Goal: Task Accomplishment & Management: Use online tool/utility

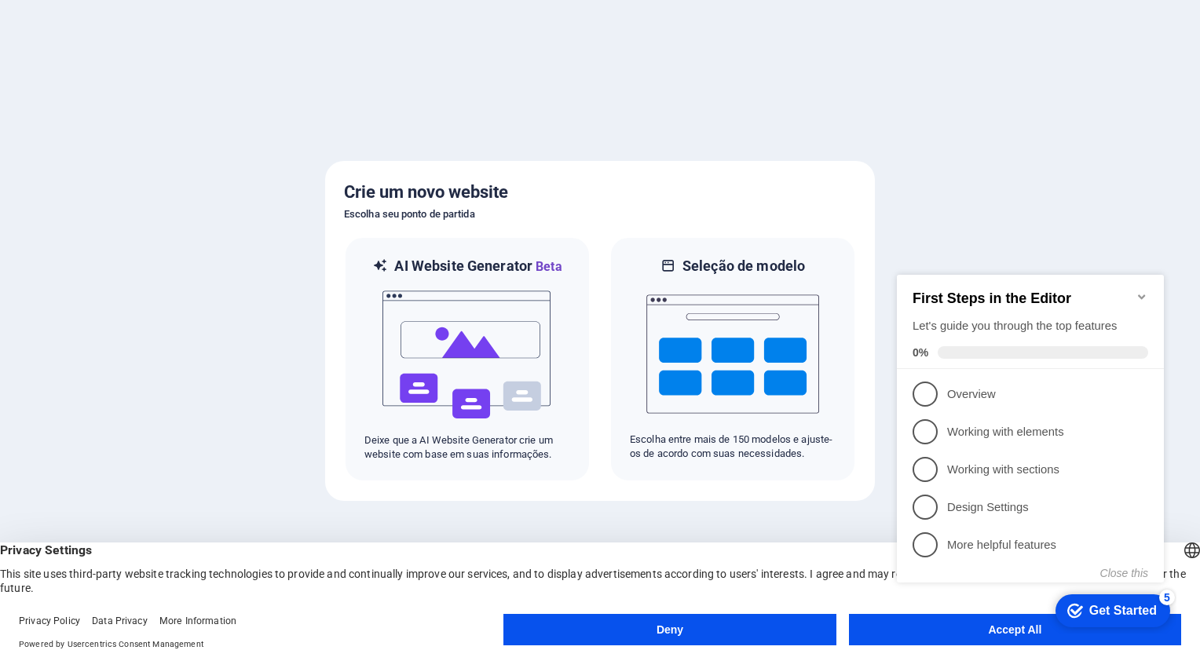
click at [993, 626] on div "checkmark Get Started 5 First Steps in the Editor Let's guide you through the t…" at bounding box center [1034, 443] width 286 height 381
click at [1024, 635] on appcues-checklist "Contextual help checklist present on screen" at bounding box center [1034, 445] width 286 height 385
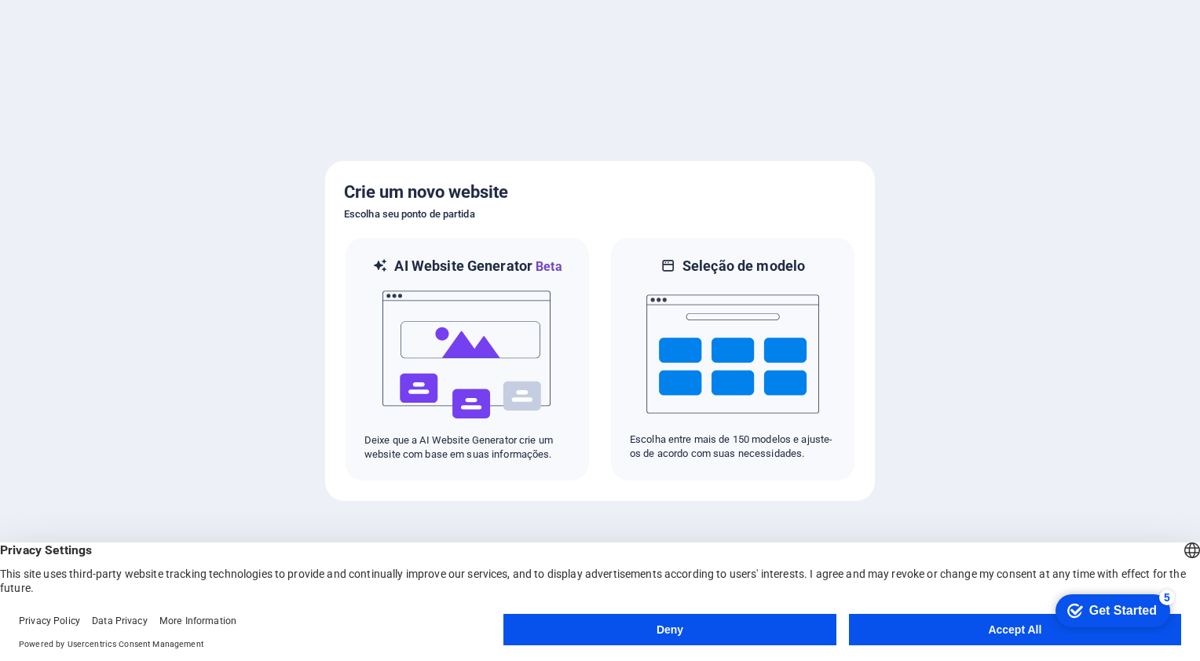
click at [1173, 634] on div "checkmark Get Started 5 First Steps in the Editor Let's guide you through the t…" at bounding box center [1110, 610] width 134 height 47
click at [1014, 636] on button "Accept All" at bounding box center [1015, 629] width 332 height 31
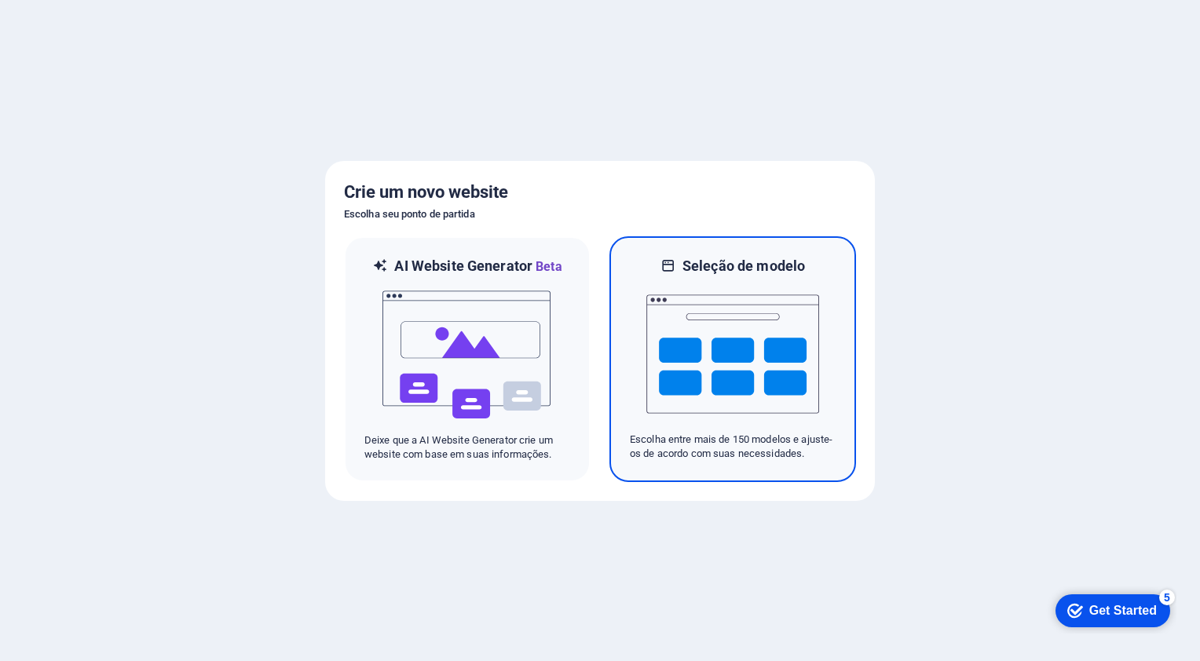
click at [686, 350] on img at bounding box center [732, 354] width 173 height 157
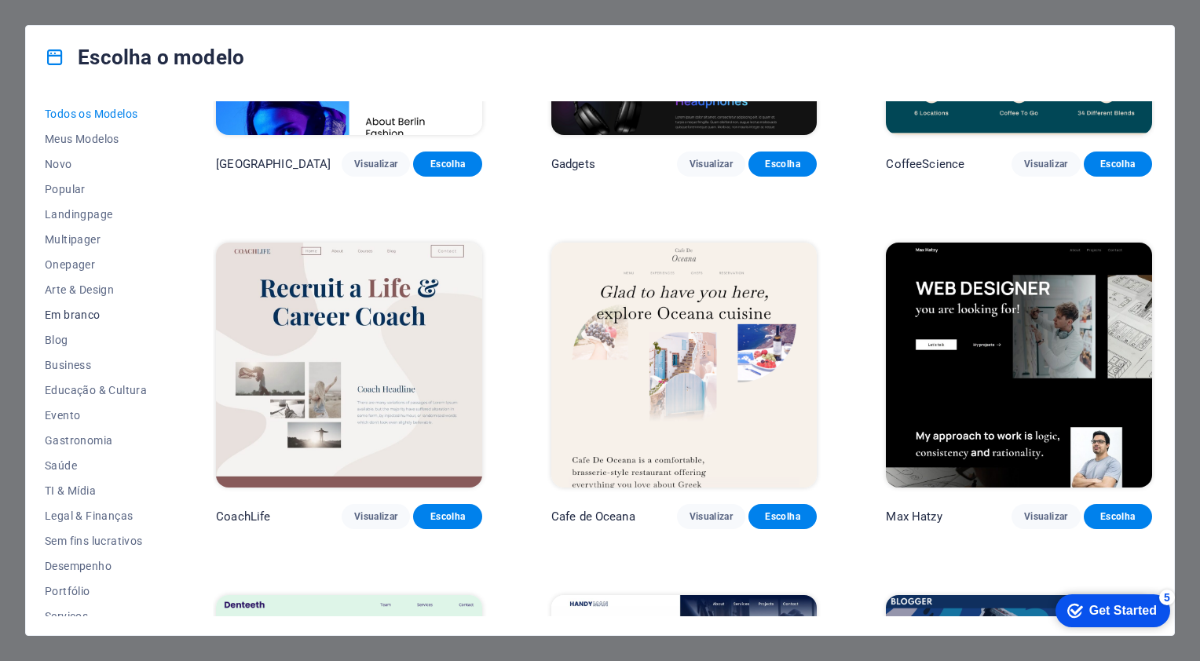
click at [85, 309] on span "Em branco" at bounding box center [96, 315] width 102 height 13
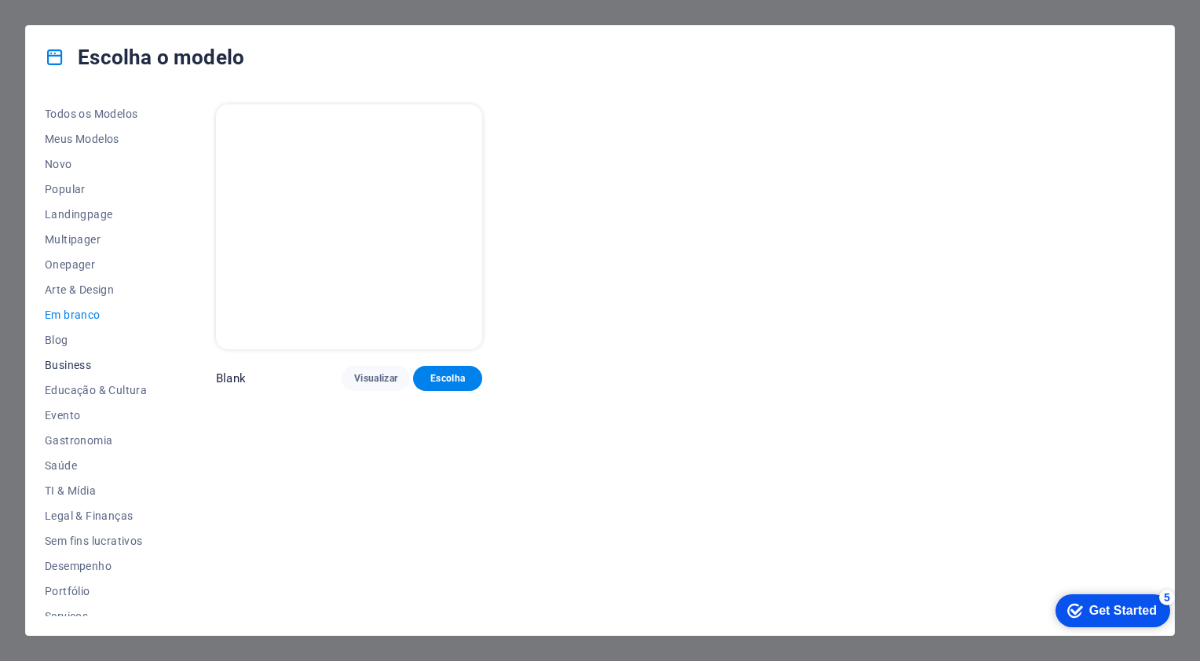
click at [69, 364] on span "Business" at bounding box center [96, 365] width 102 height 13
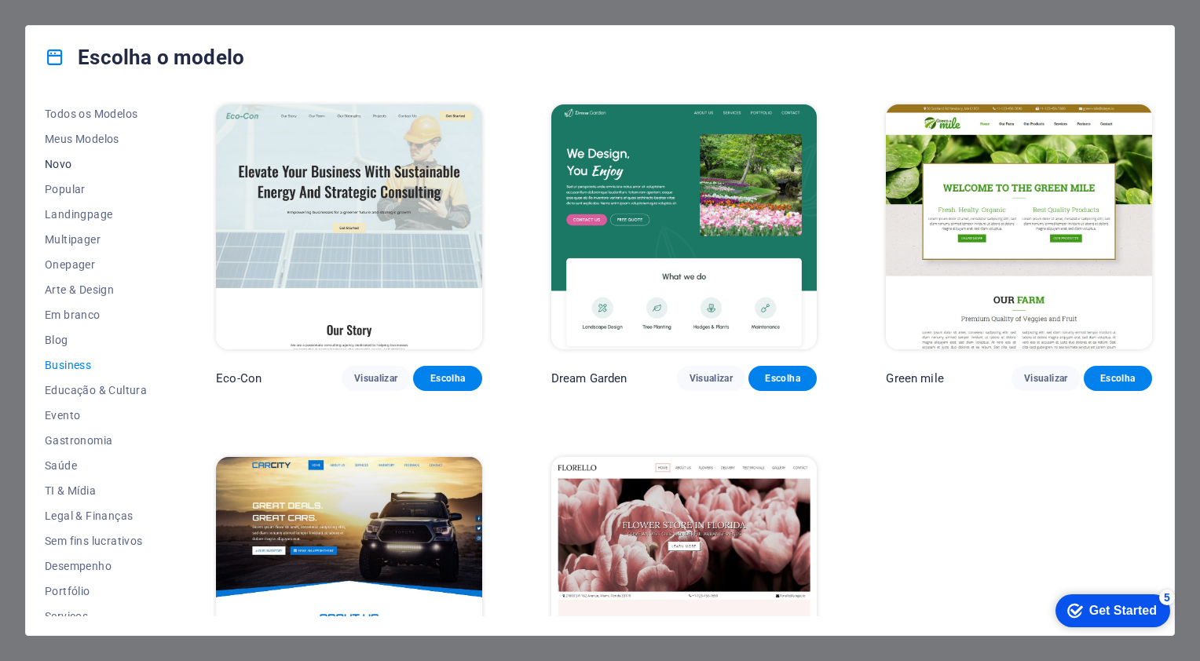
click at [61, 162] on span "Novo" at bounding box center [96, 164] width 102 height 13
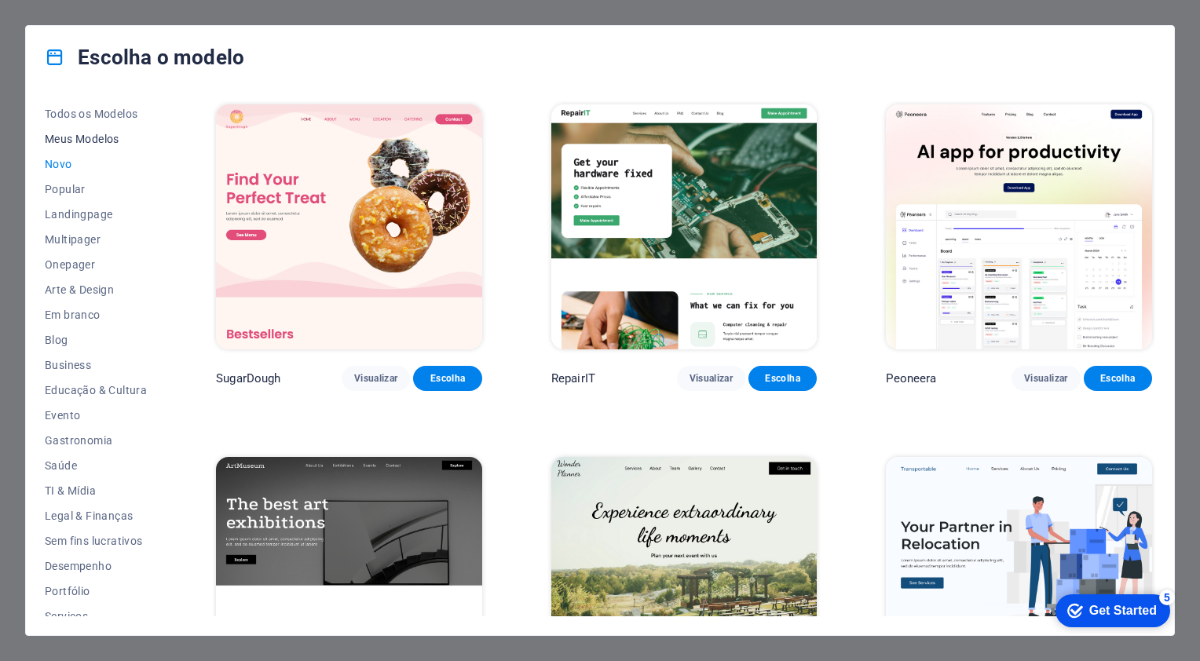
click at [90, 140] on span "Meus Modelos" at bounding box center [96, 139] width 102 height 13
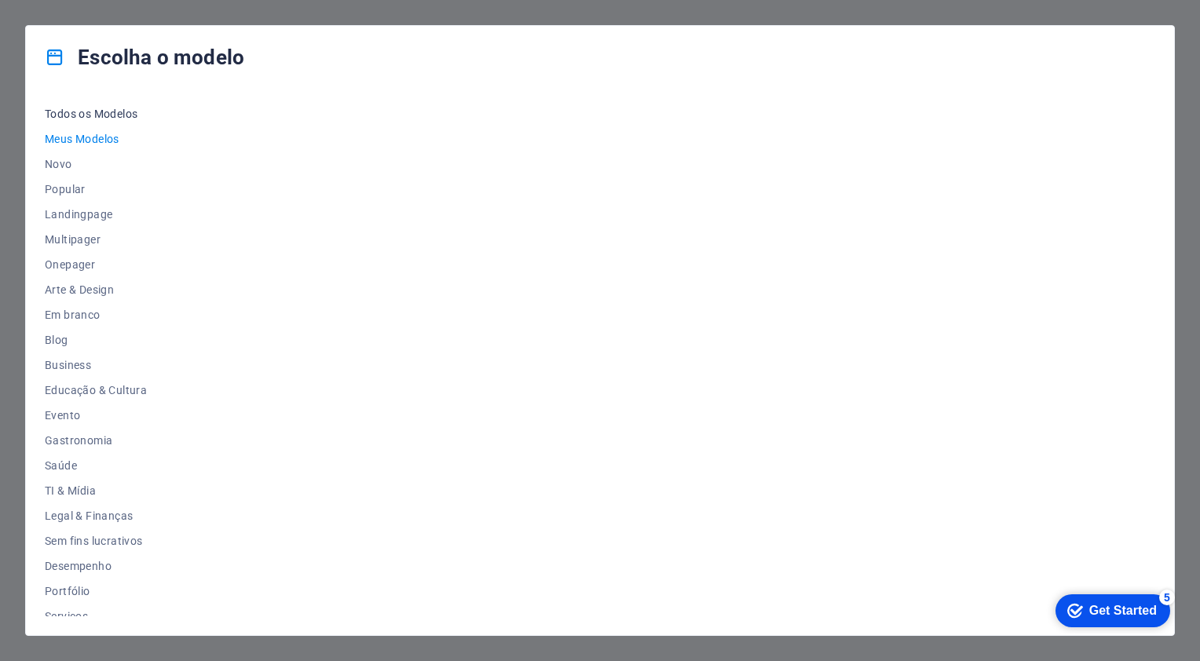
click at [93, 115] on span "Todos os Modelos" at bounding box center [96, 114] width 102 height 13
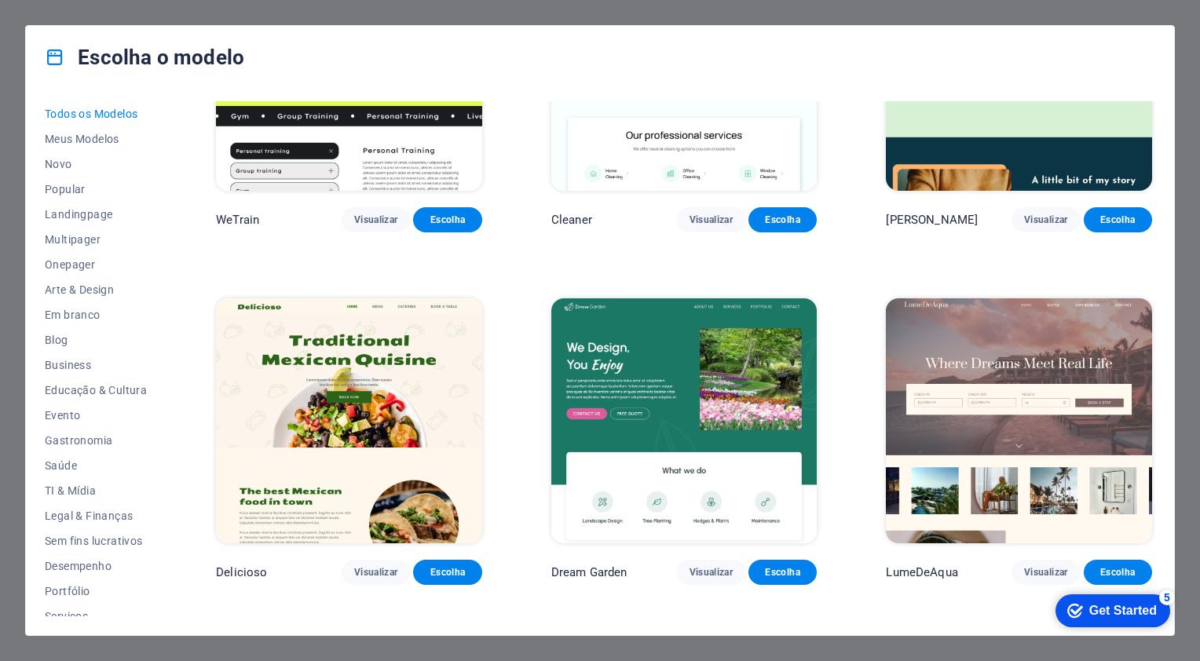
scroll to position [2277, 0]
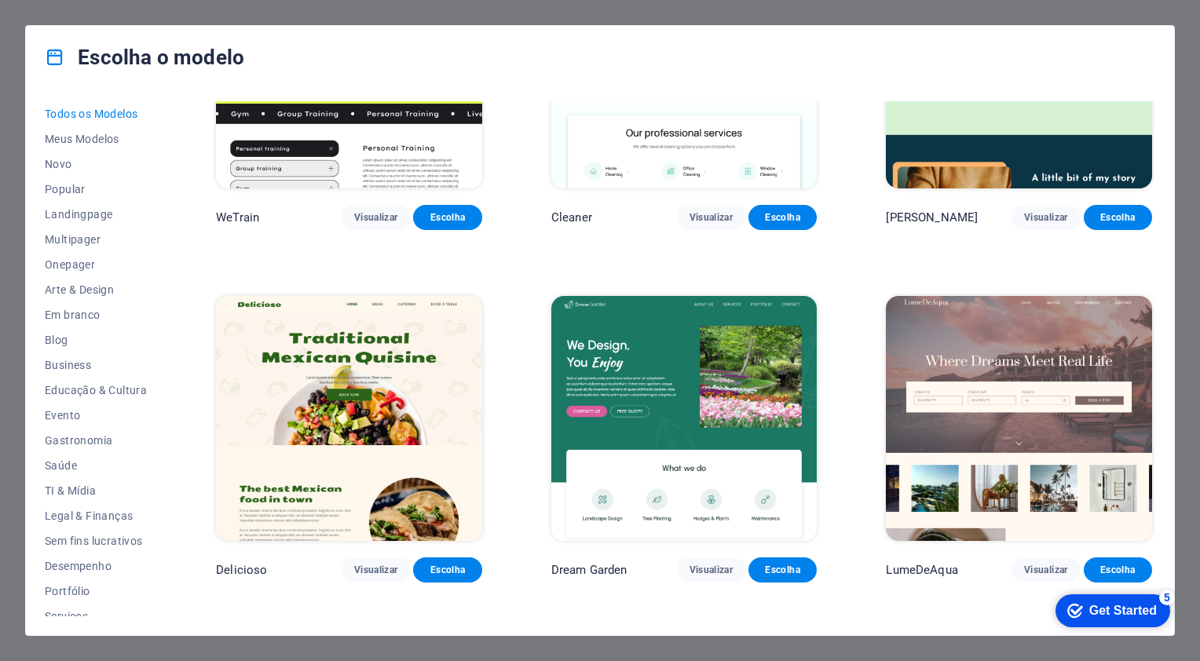
click at [1123, 612] on div "Get Started" at bounding box center [1123, 611] width 68 height 14
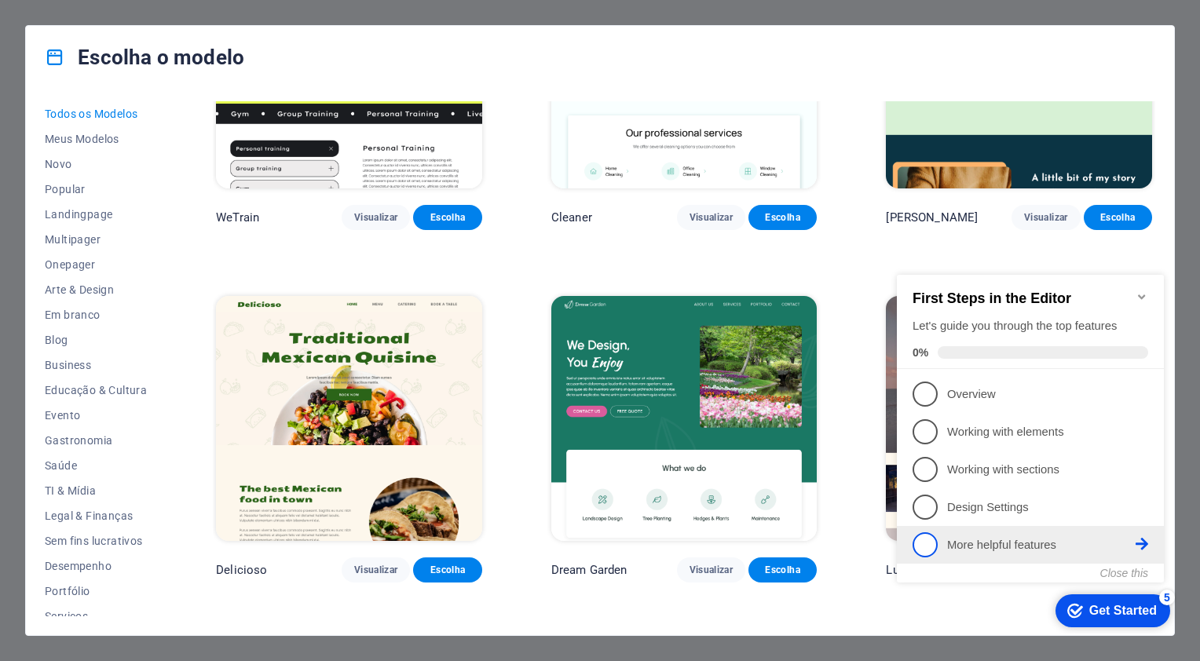
click at [1066, 550] on p "More helpful features - incomplete" at bounding box center [1041, 545] width 188 height 16
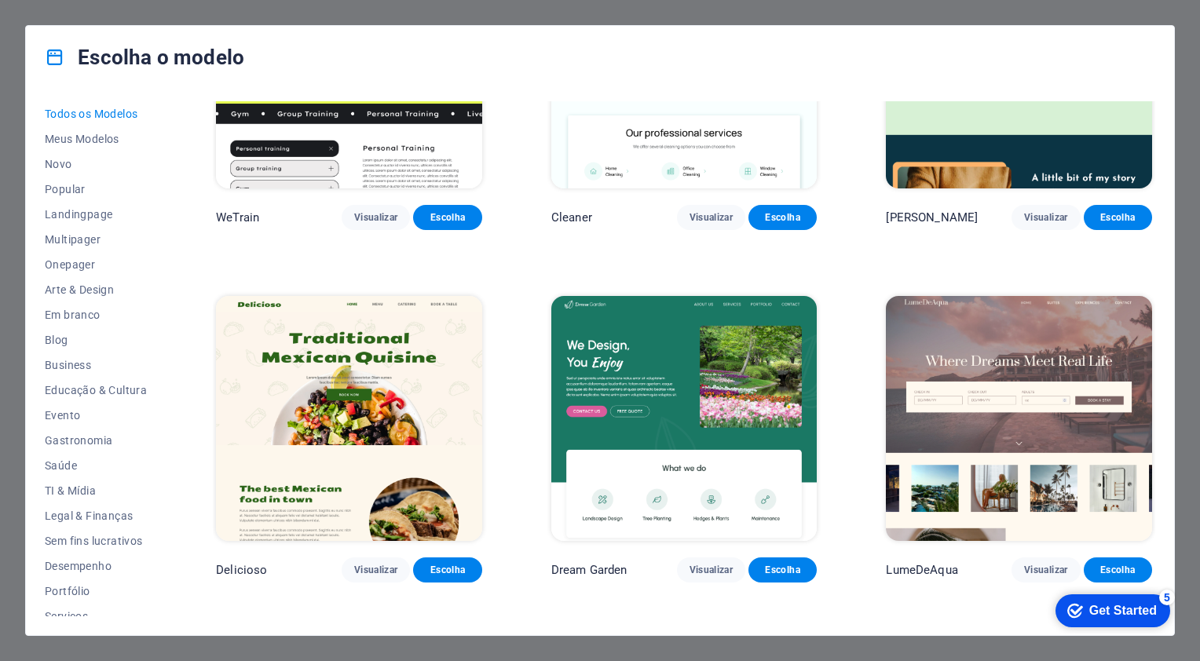
click at [1077, 618] on div "checkmark Get Started 5" at bounding box center [1112, 611] width 90 height 16
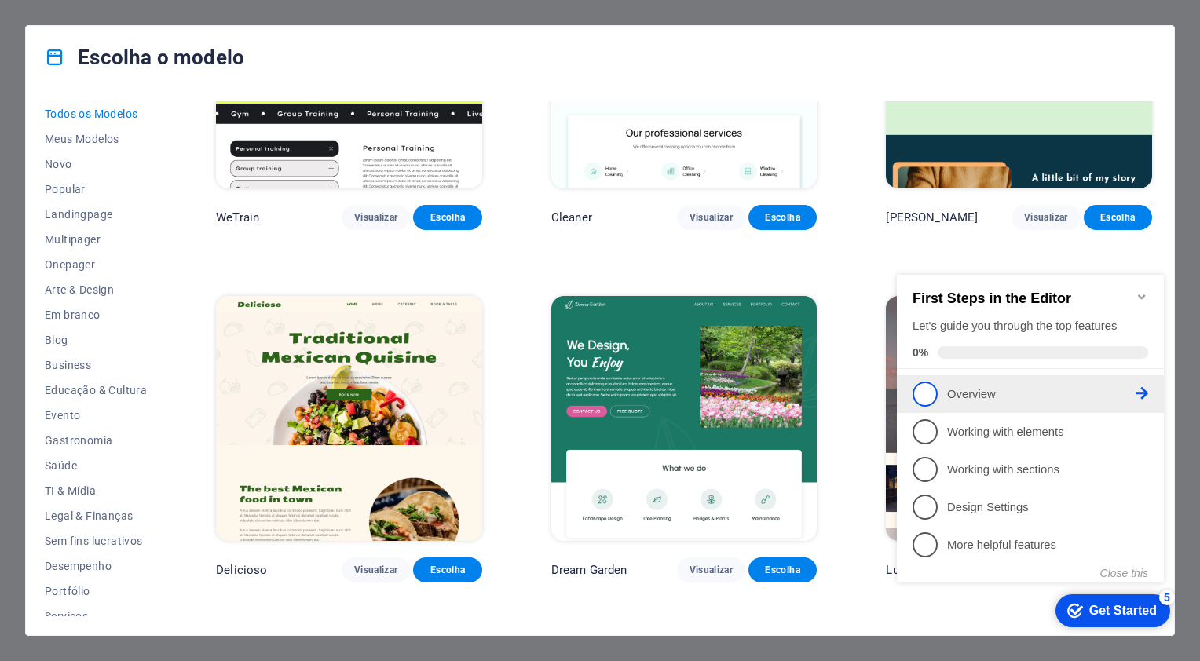
click at [933, 401] on span "1" at bounding box center [925, 394] width 25 height 25
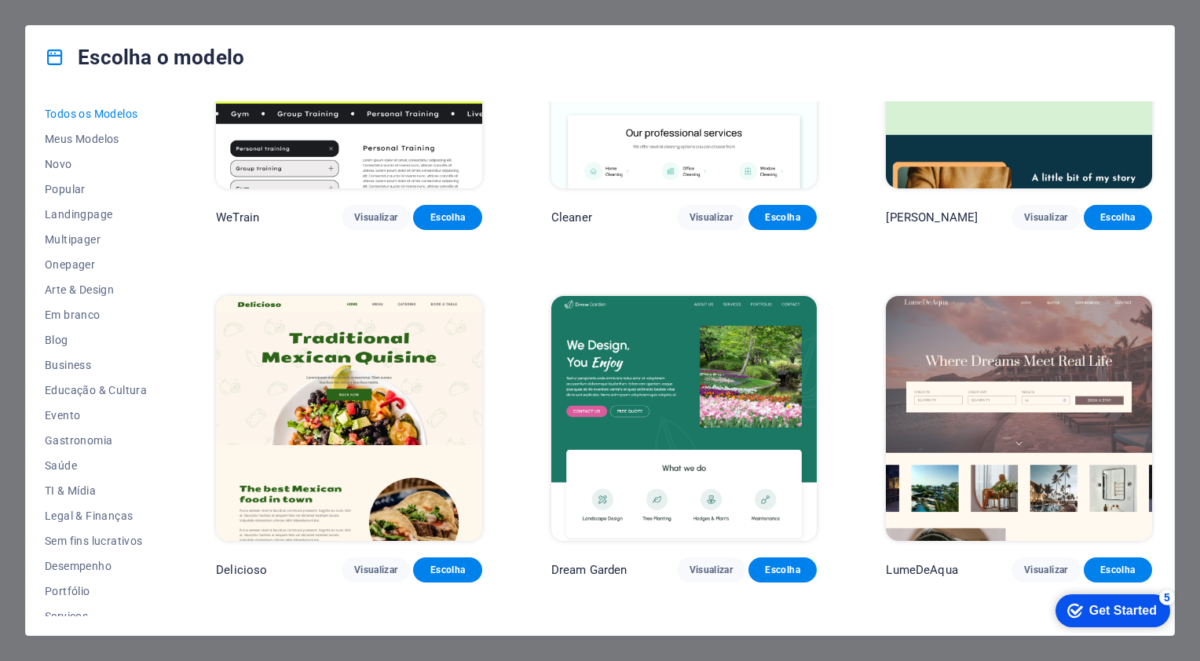
click at [1098, 619] on div "checkmark Get Started 5" at bounding box center [1113, 611] width 115 height 33
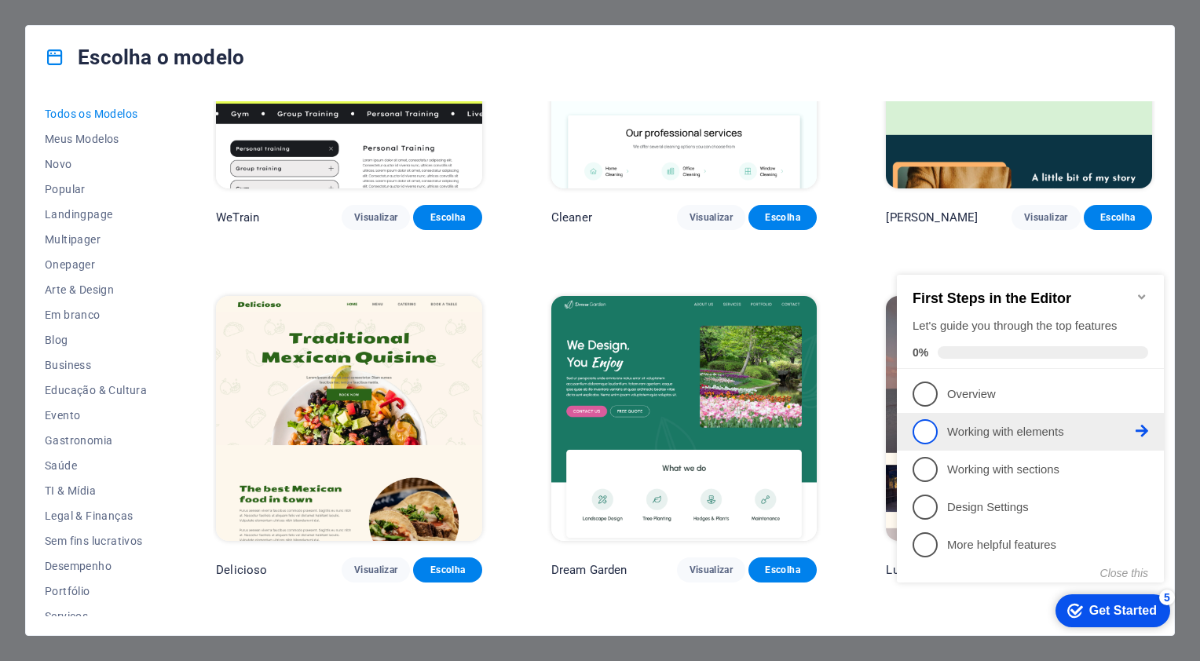
click at [1010, 424] on p "Working with elements - incomplete" at bounding box center [1041, 432] width 188 height 16
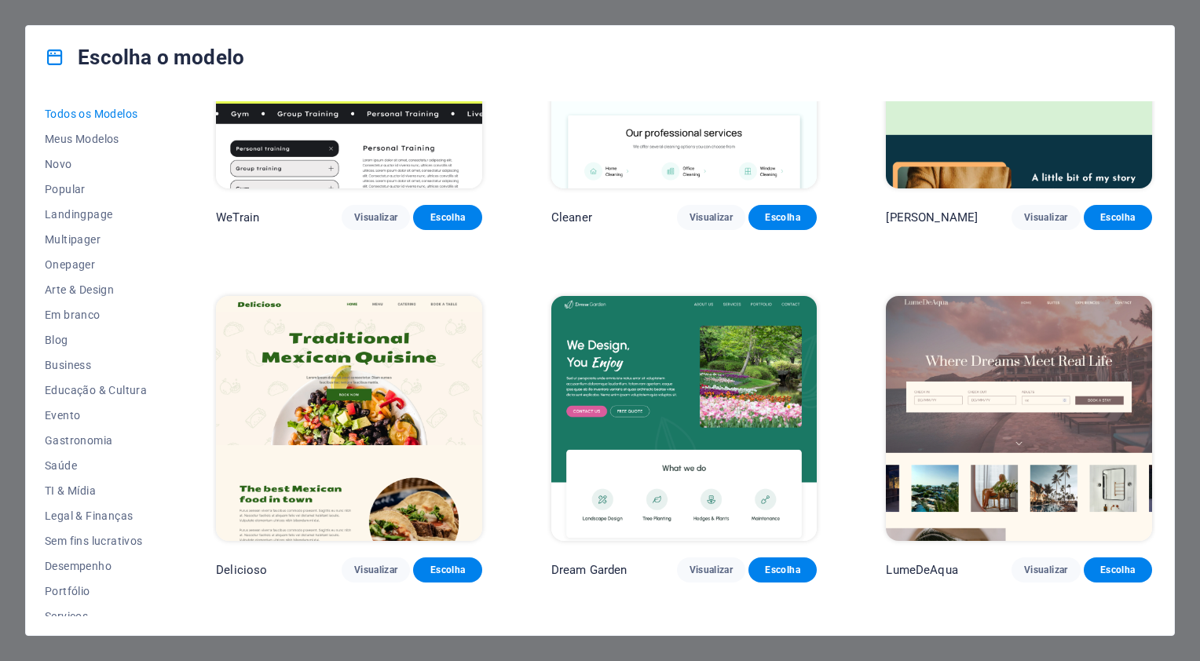
scroll to position [0, 0]
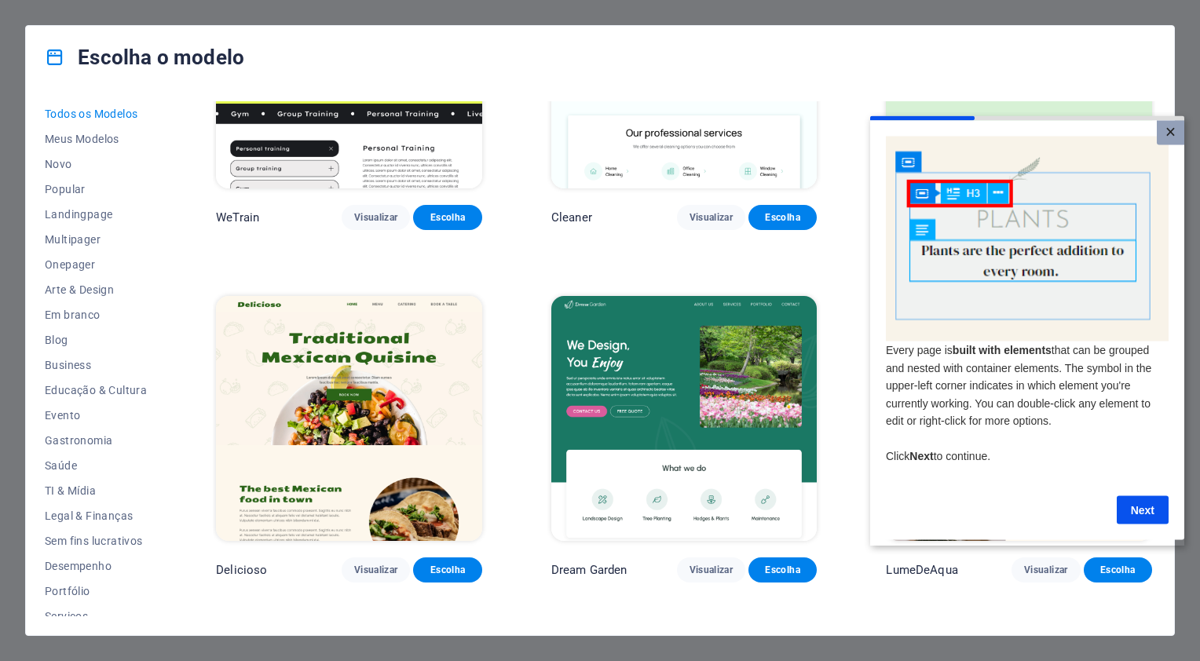
click at [1170, 134] on link "×" at bounding box center [1170, 132] width 27 height 24
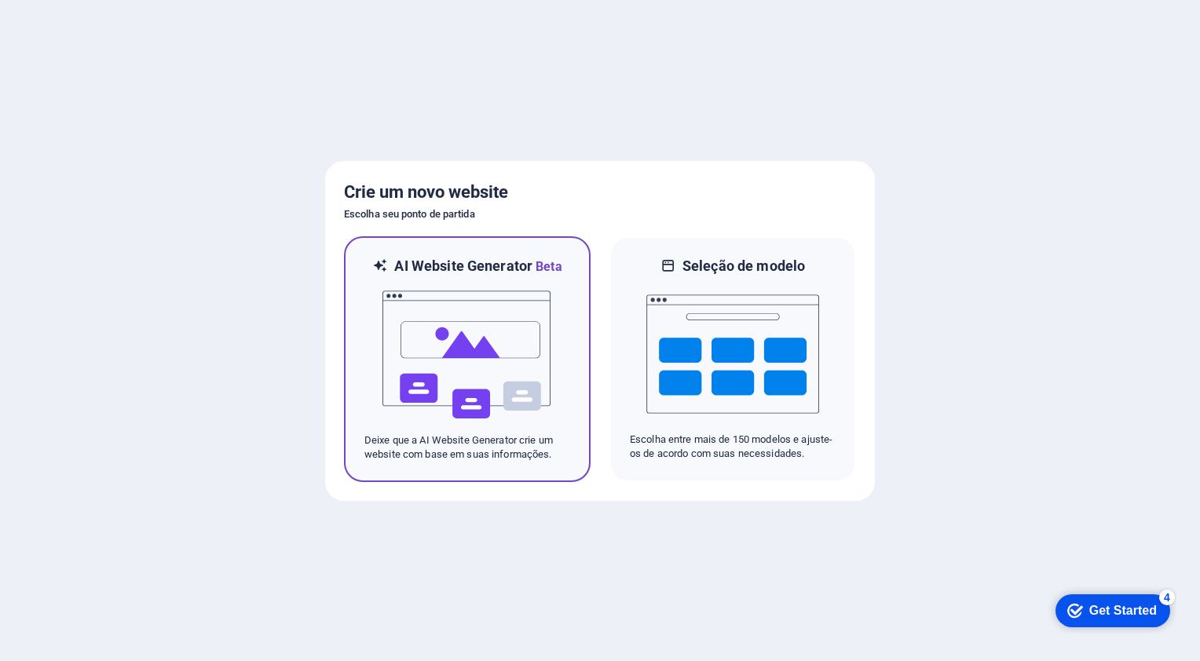
click at [540, 313] on img at bounding box center [467, 354] width 173 height 157
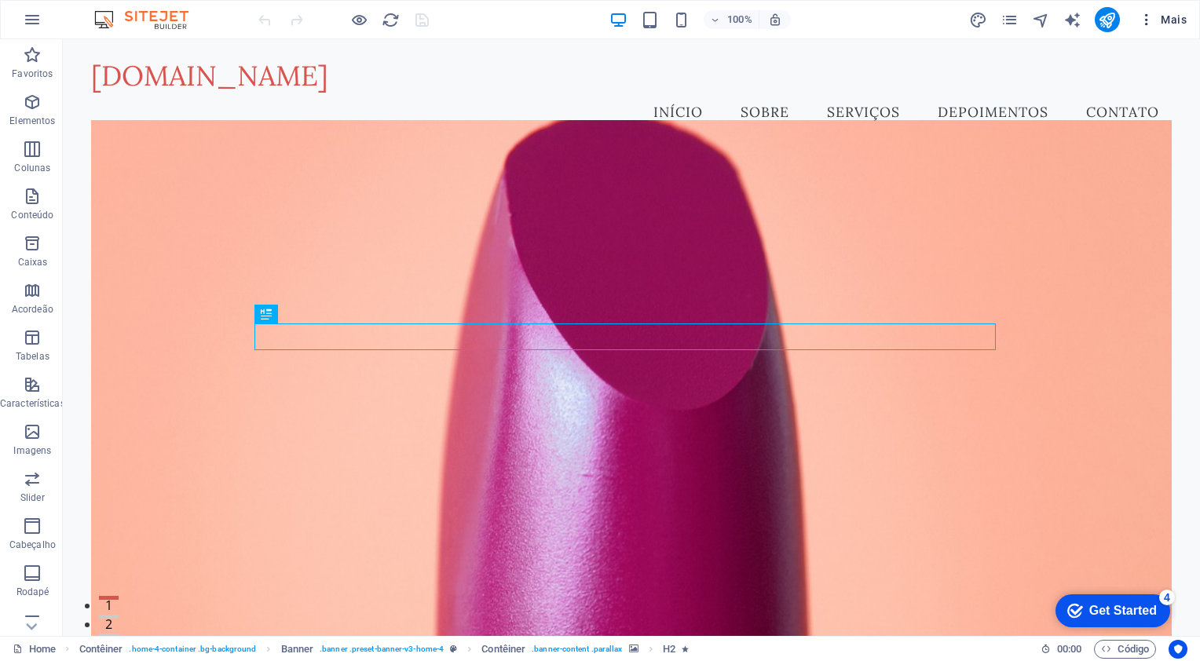
click at [1163, 20] on span "Mais" at bounding box center [1163, 20] width 48 height 16
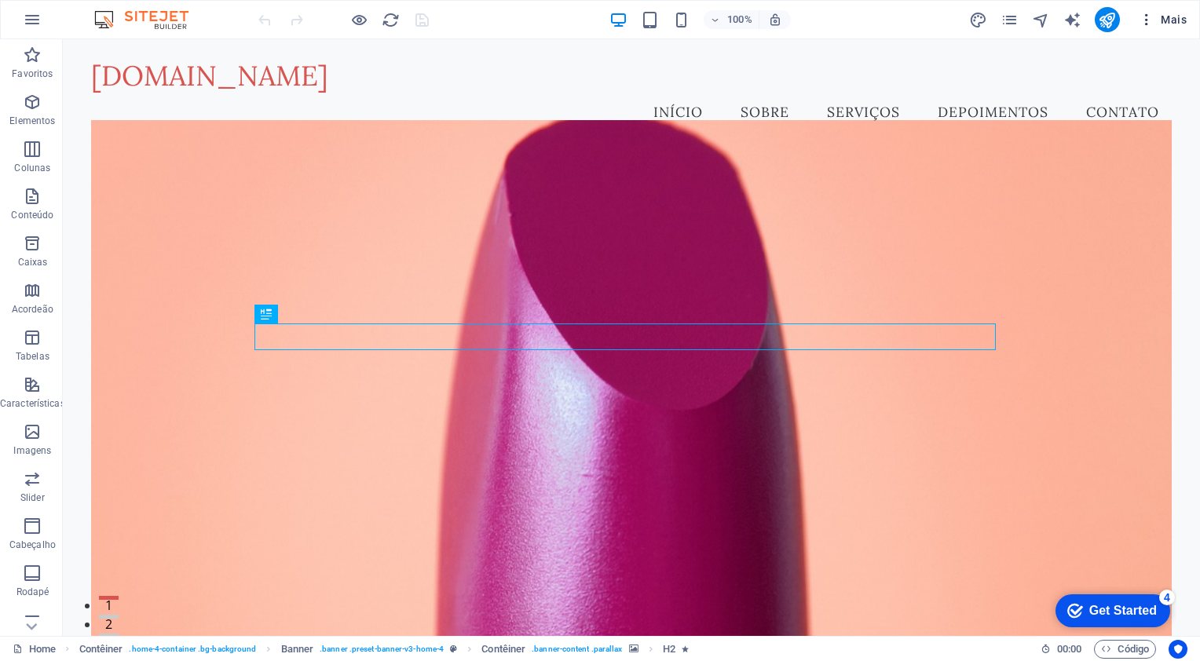
click at [1162, 17] on span "Mais" at bounding box center [1163, 20] width 48 height 16
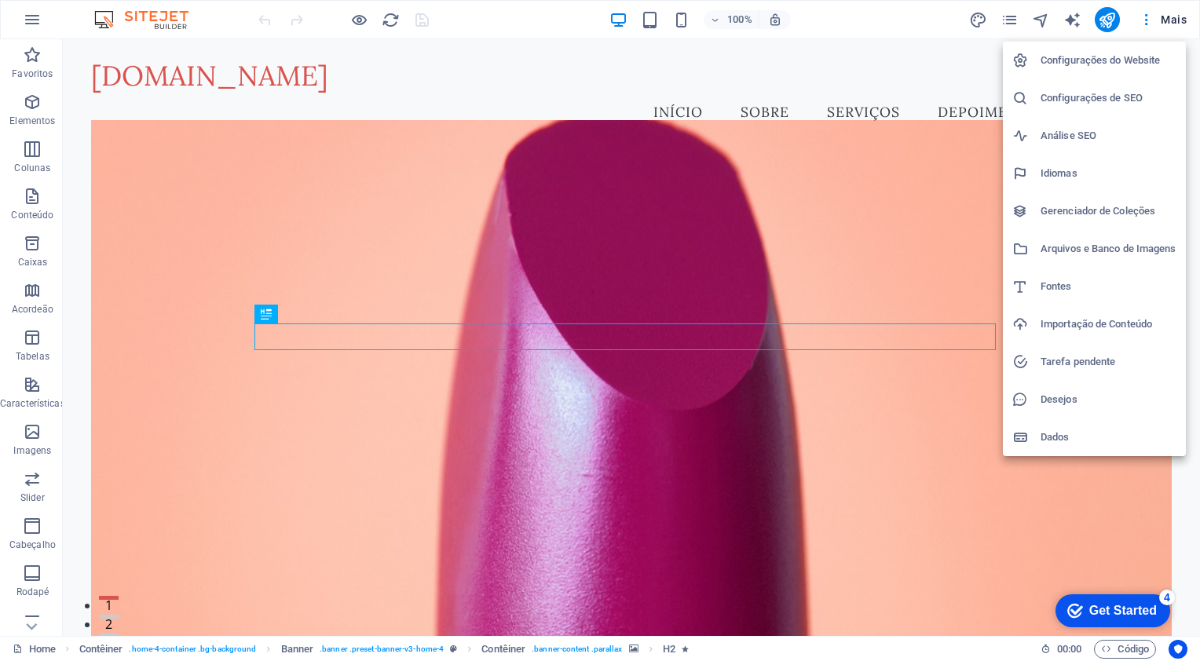
click at [248, 206] on div at bounding box center [600, 330] width 1200 height 661
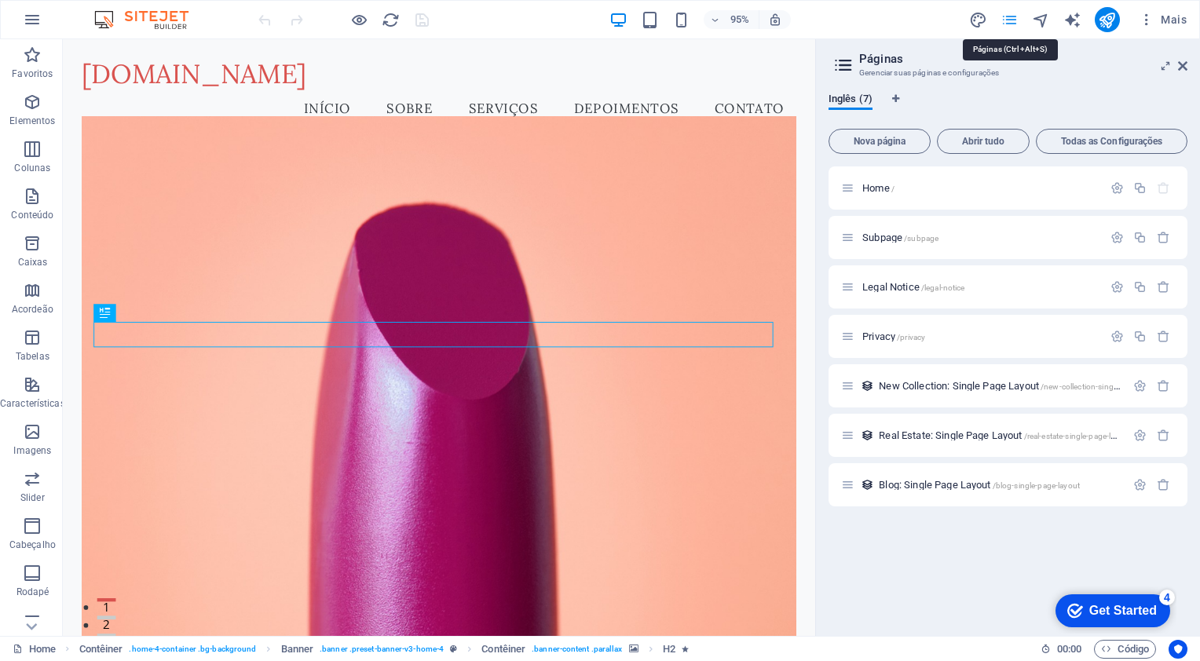
click at [1183, 62] on icon at bounding box center [1182, 66] width 9 height 13
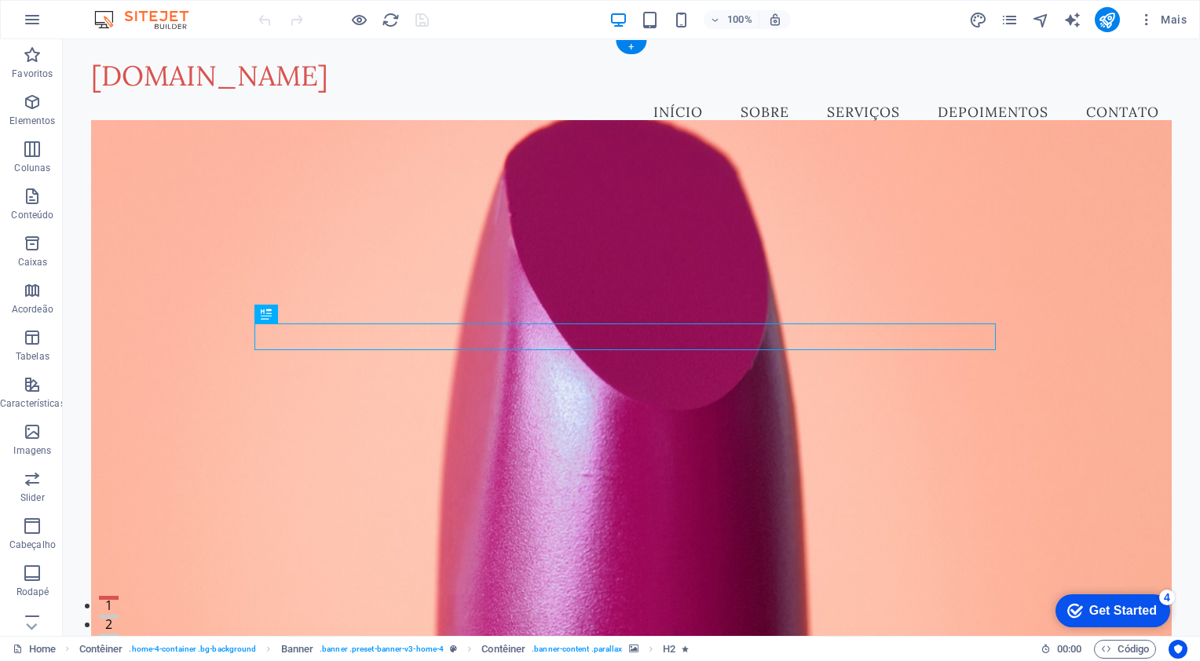
click at [734, 206] on figure at bounding box center [631, 392] width 1081 height 544
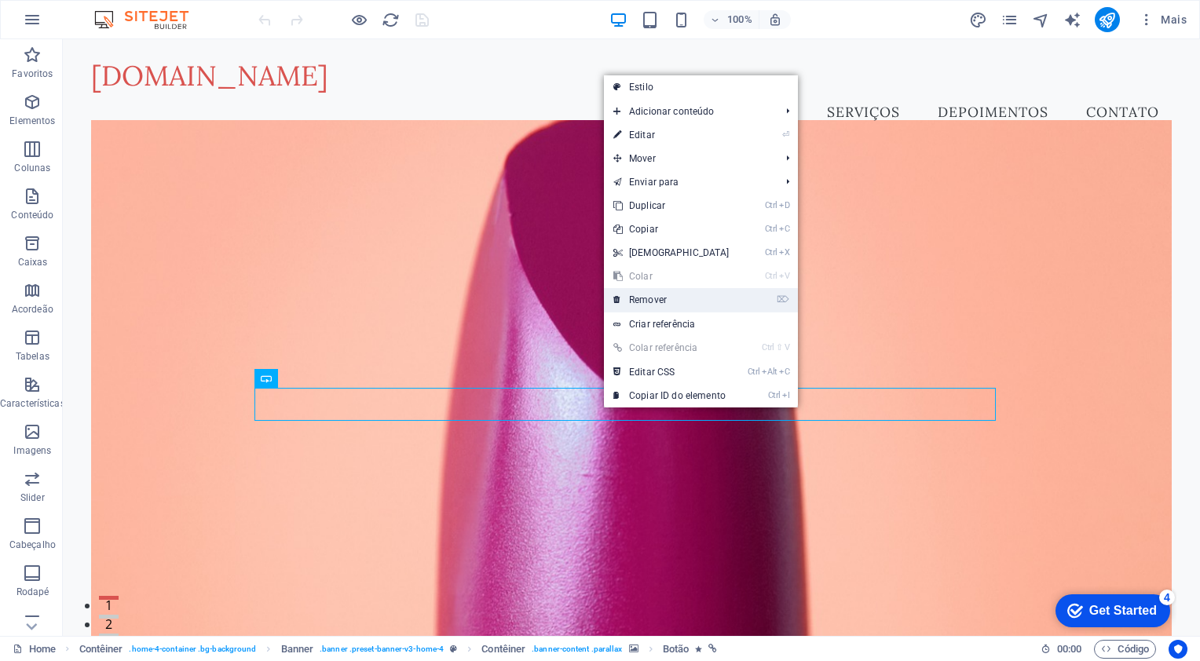
click at [646, 305] on link "⌦ Remover" at bounding box center [671, 300] width 135 height 24
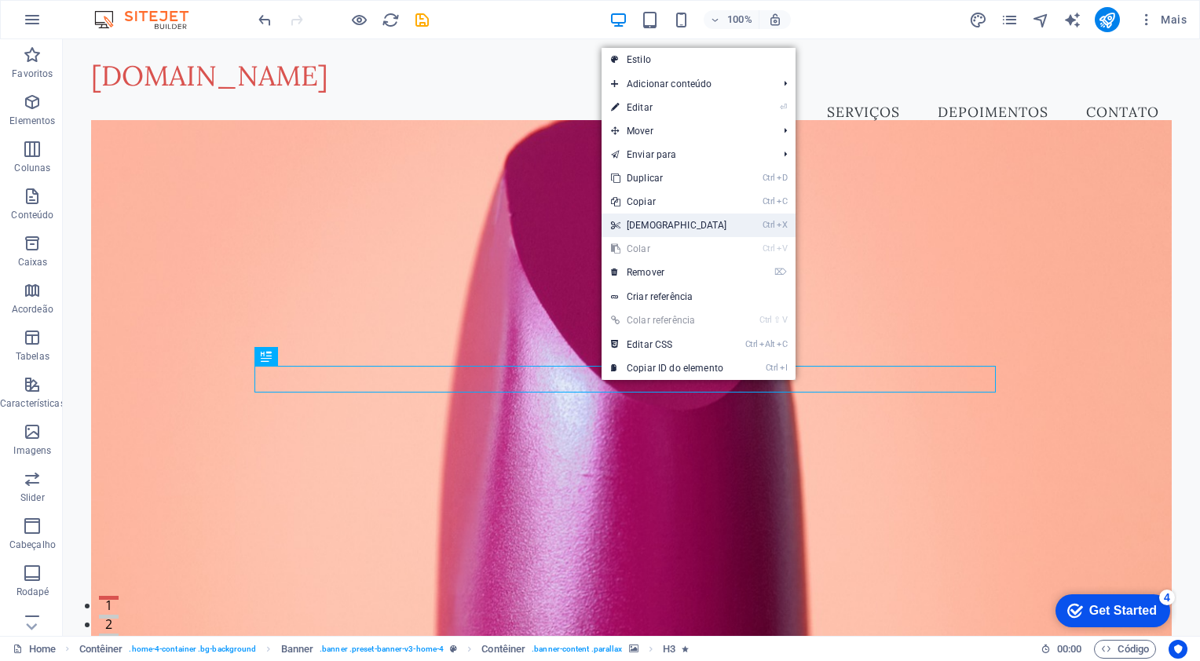
click at [651, 220] on link "Ctrl X Cortar" at bounding box center [669, 226] width 135 height 24
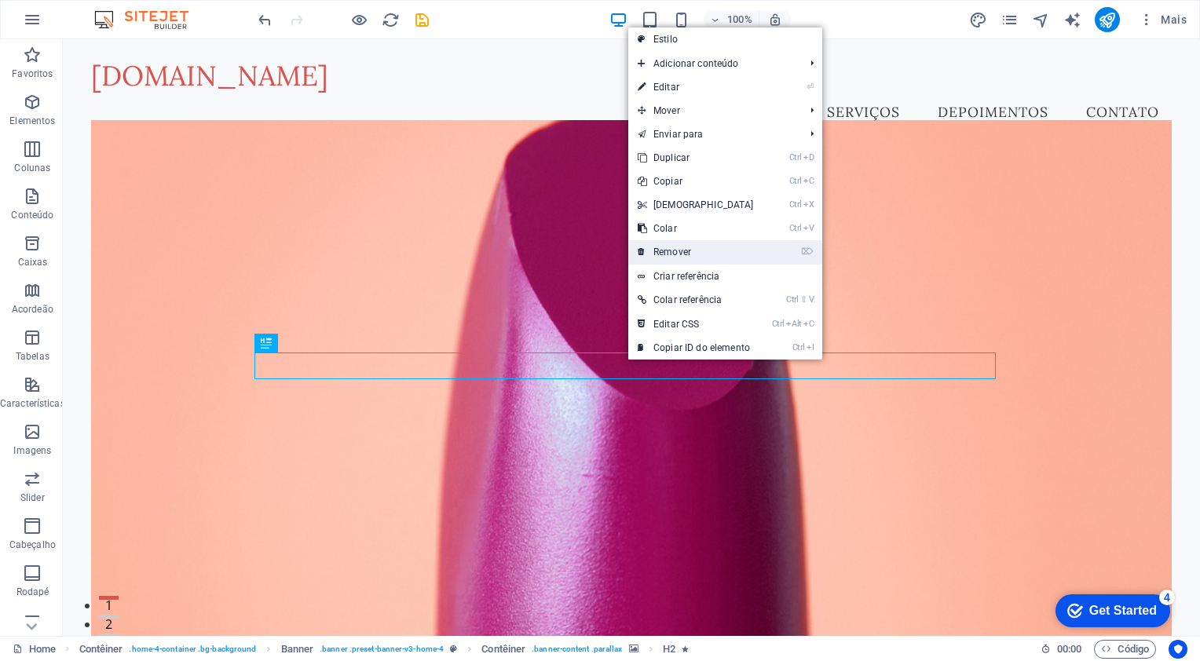
drag, startPoint x: 669, startPoint y: 247, endPoint x: 587, endPoint y: 201, distance: 94.6
click at [669, 247] on link "⌦ Remover" at bounding box center [695, 252] width 135 height 24
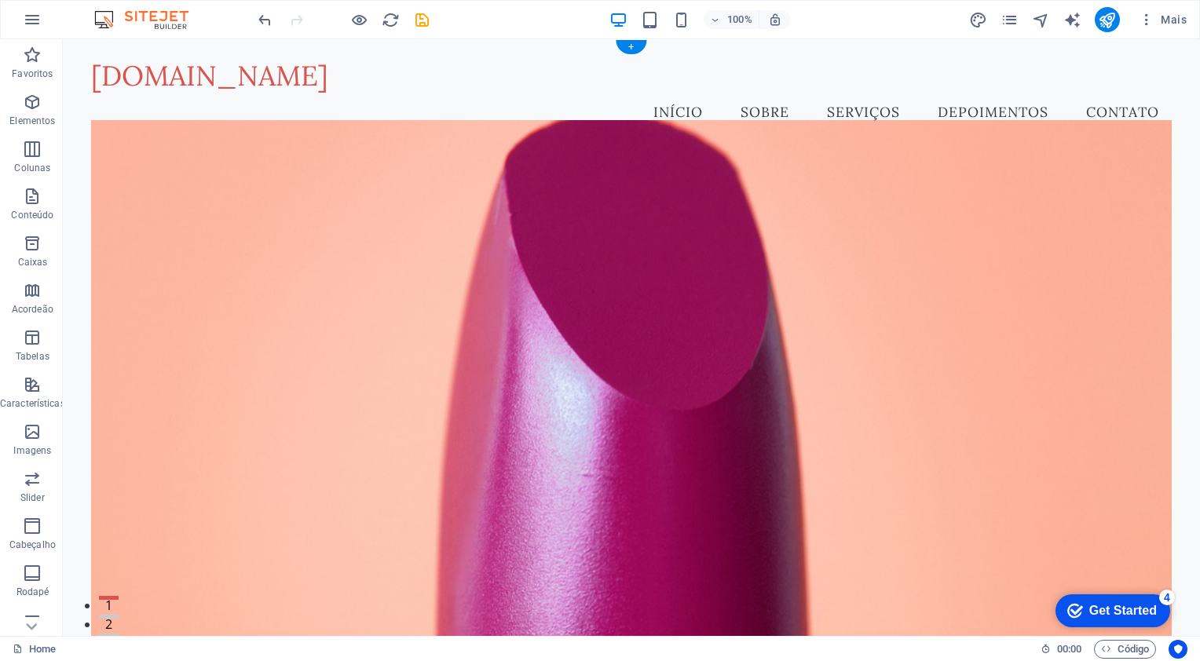
click at [597, 203] on figure at bounding box center [631, 392] width 1081 height 544
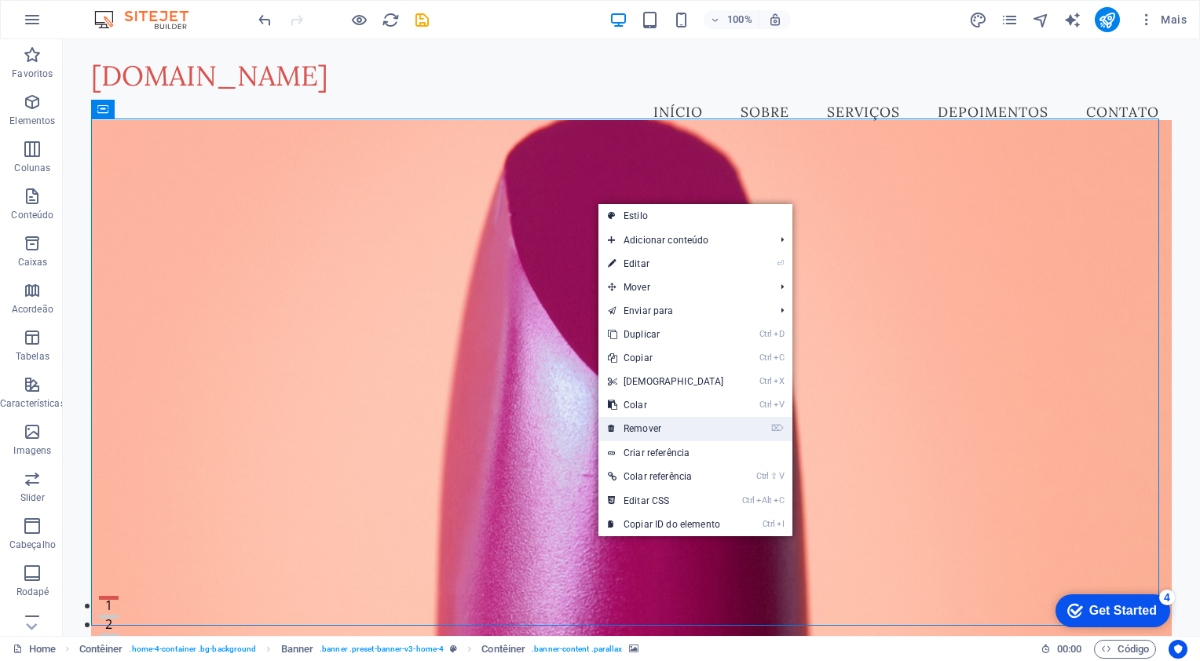
click at [630, 423] on link "⌦ Remover" at bounding box center [665, 429] width 135 height 24
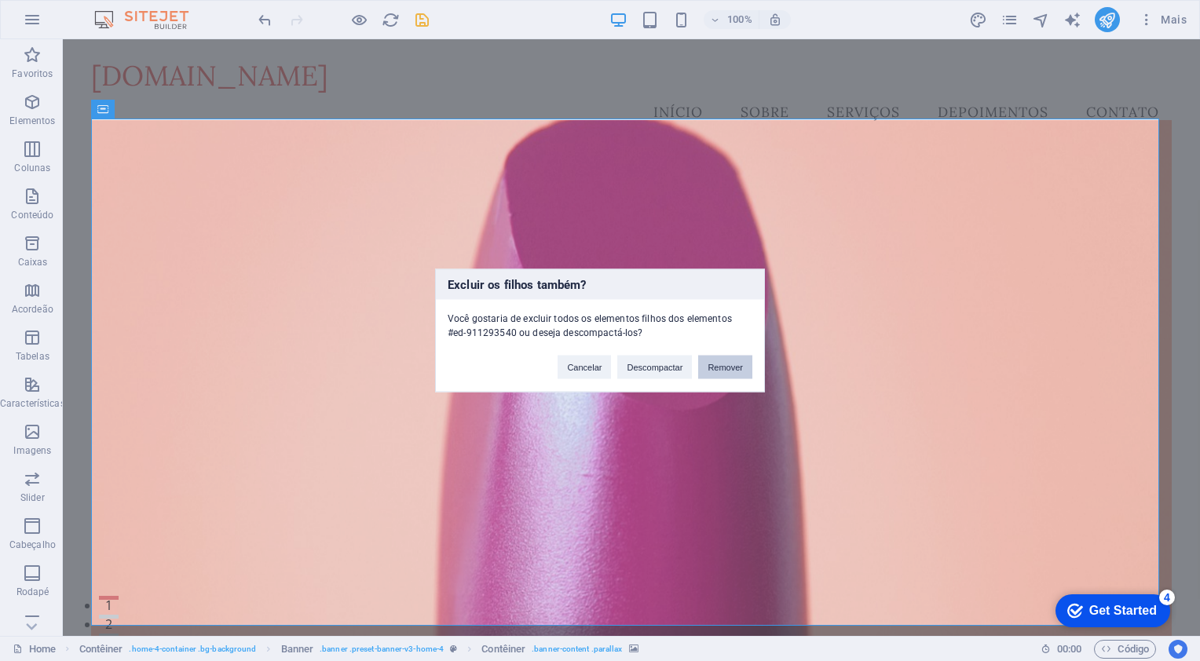
click at [713, 369] on button "Remover" at bounding box center [725, 368] width 54 height 24
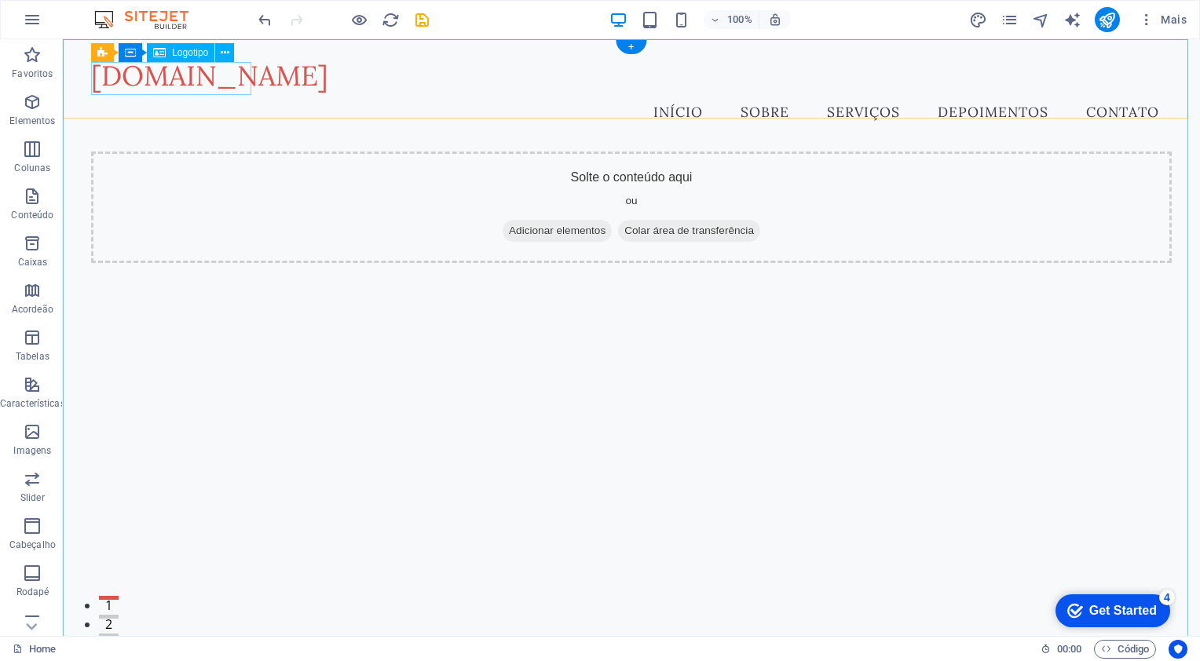
click at [214, 79] on div "[DOMAIN_NAME]" at bounding box center [631, 76] width 1081 height 33
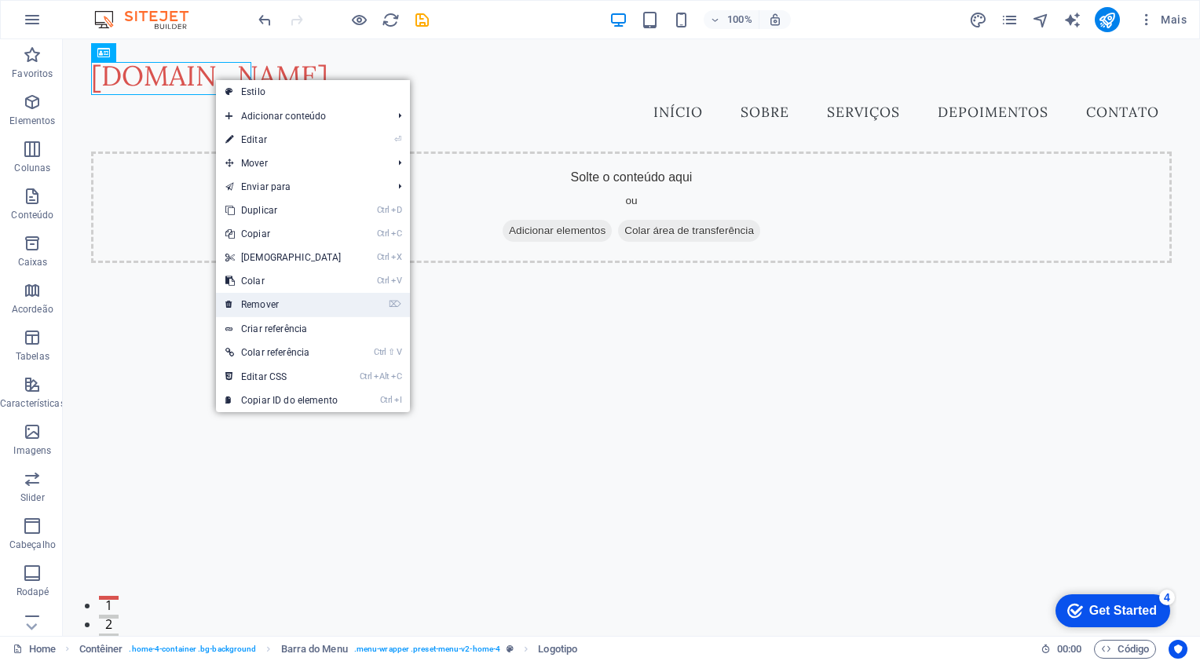
click at [275, 300] on link "⌦ Remover" at bounding box center [283, 305] width 135 height 24
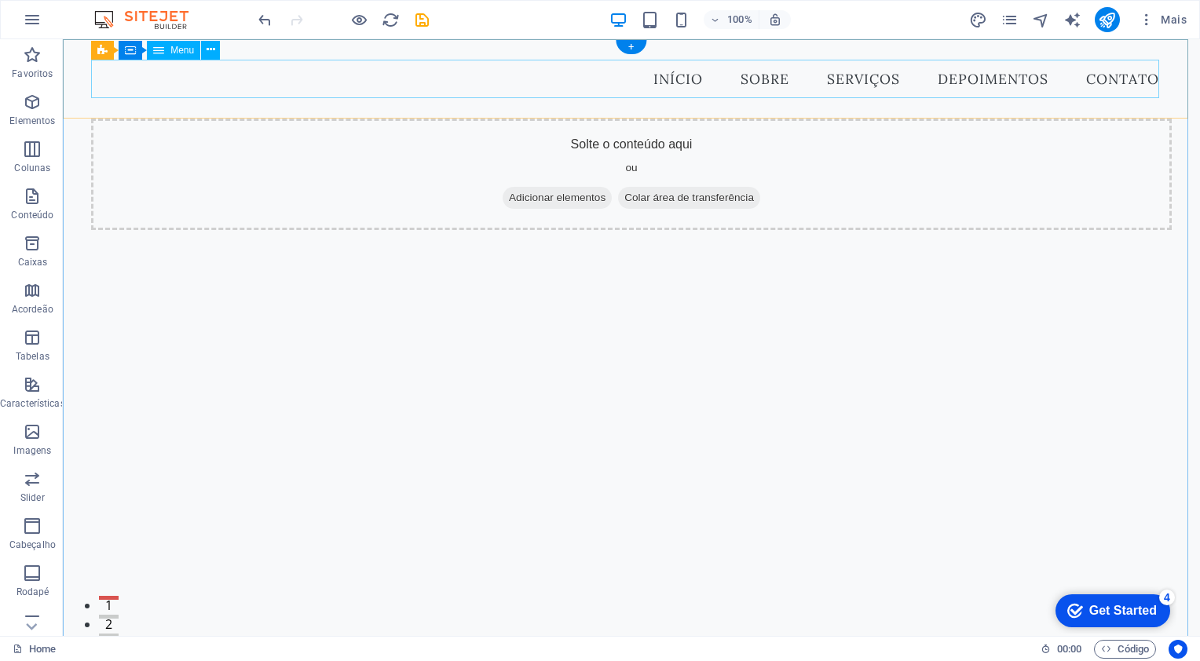
click at [641, 80] on nav "Início Sobre Serviços Depoimentos Contato" at bounding box center [631, 79] width 1081 height 39
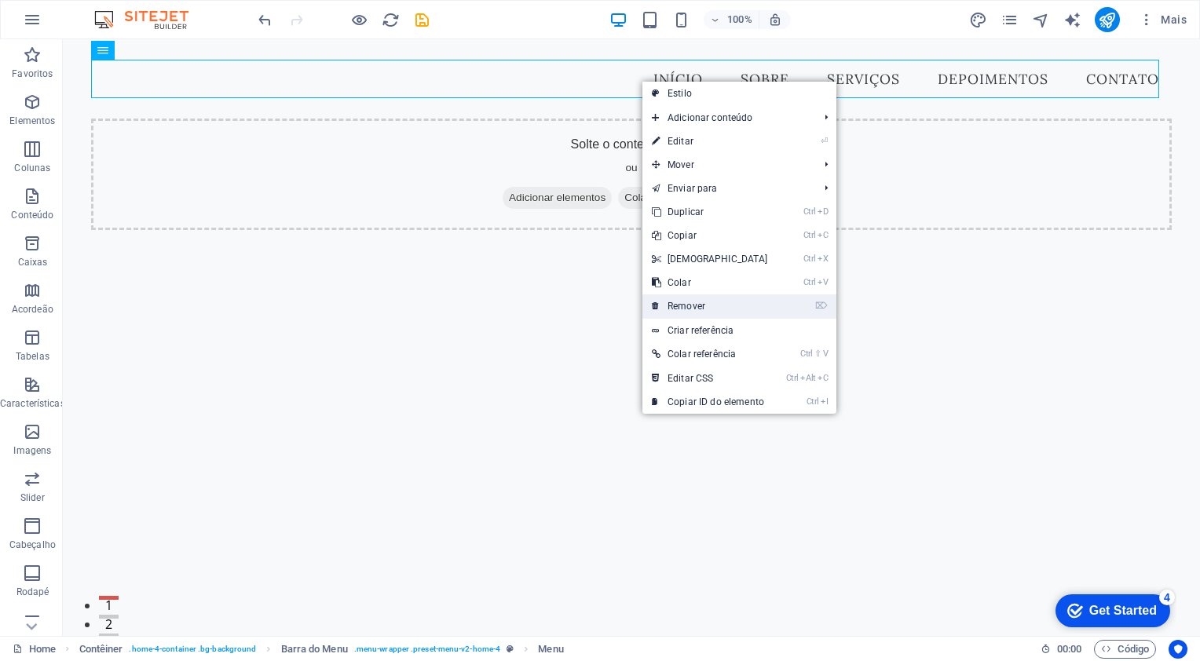
click at [677, 302] on link "⌦ Remover" at bounding box center [709, 307] width 135 height 24
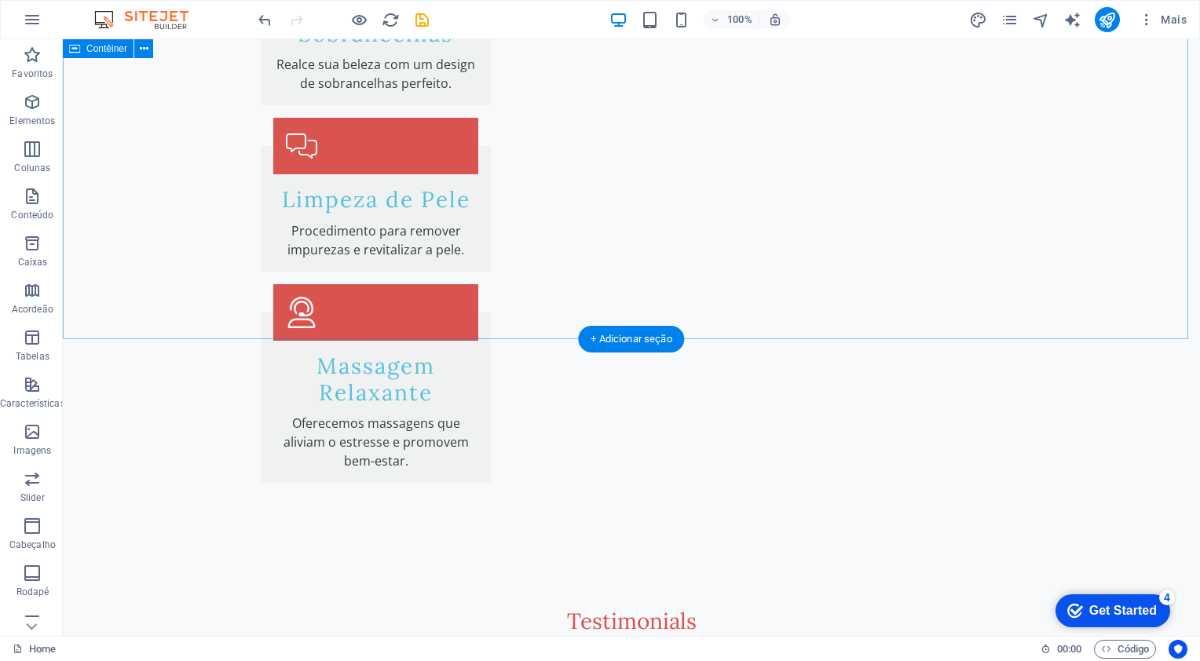
scroll to position [2380, 0]
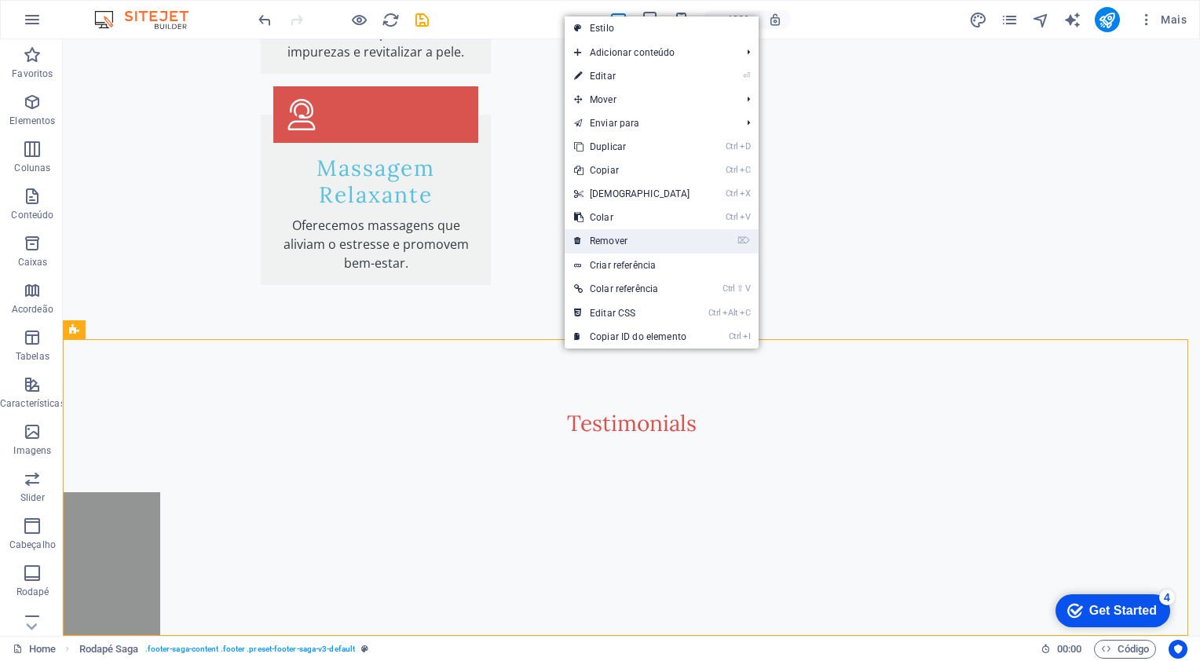
click at [601, 251] on link "⌦ Remover" at bounding box center [632, 241] width 135 height 24
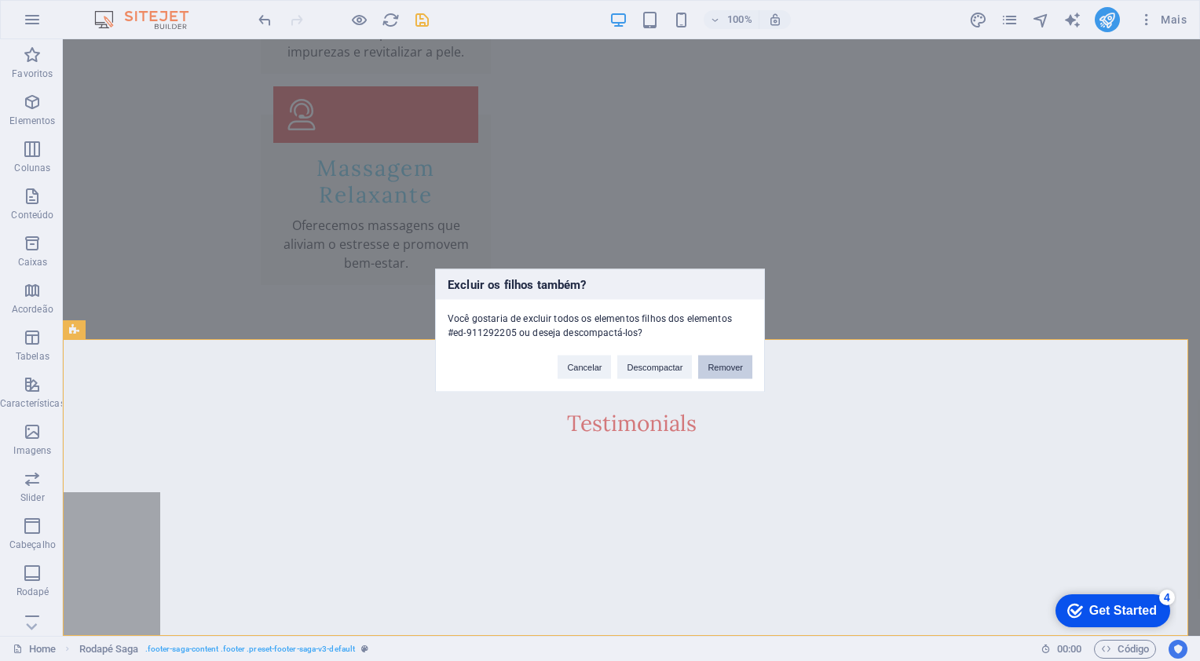
drag, startPoint x: 719, startPoint y: 363, endPoint x: 653, endPoint y: 322, distance: 77.6
click at [719, 363] on button "Remover" at bounding box center [725, 368] width 54 height 24
